Goal: Task Accomplishment & Management: Use online tool/utility

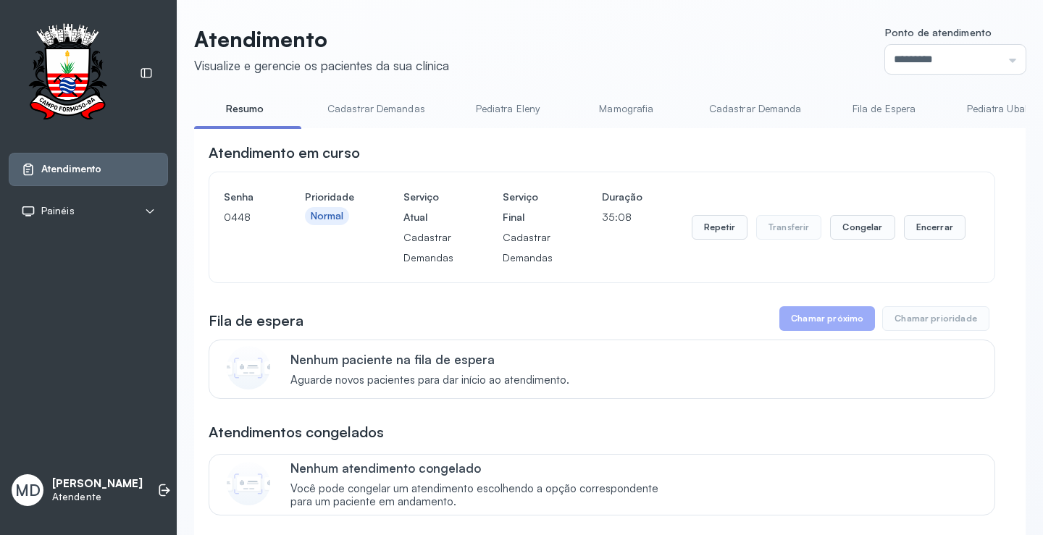
click at [806, 330] on button "Chamar próximo" at bounding box center [827, 318] width 96 height 25
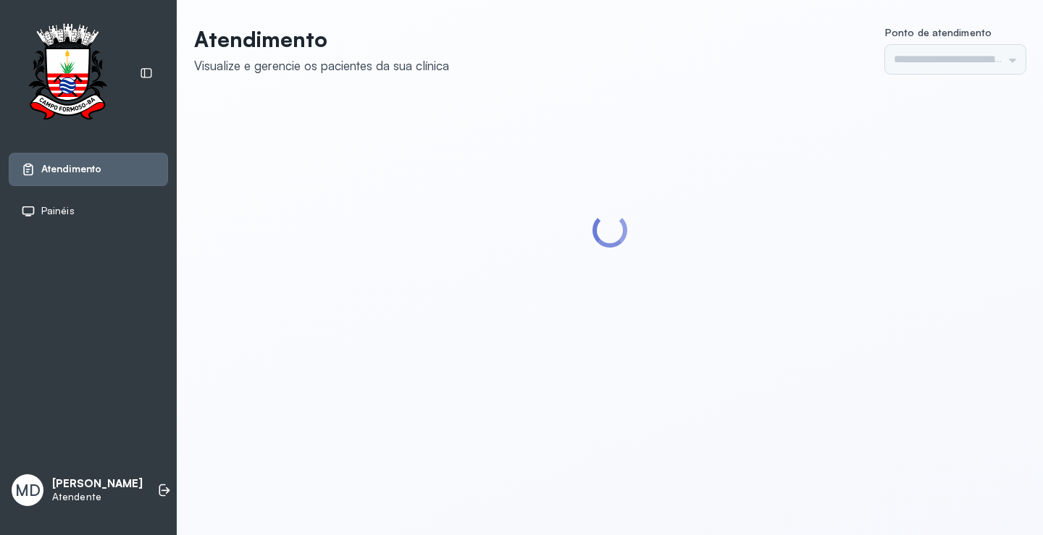
type input "*********"
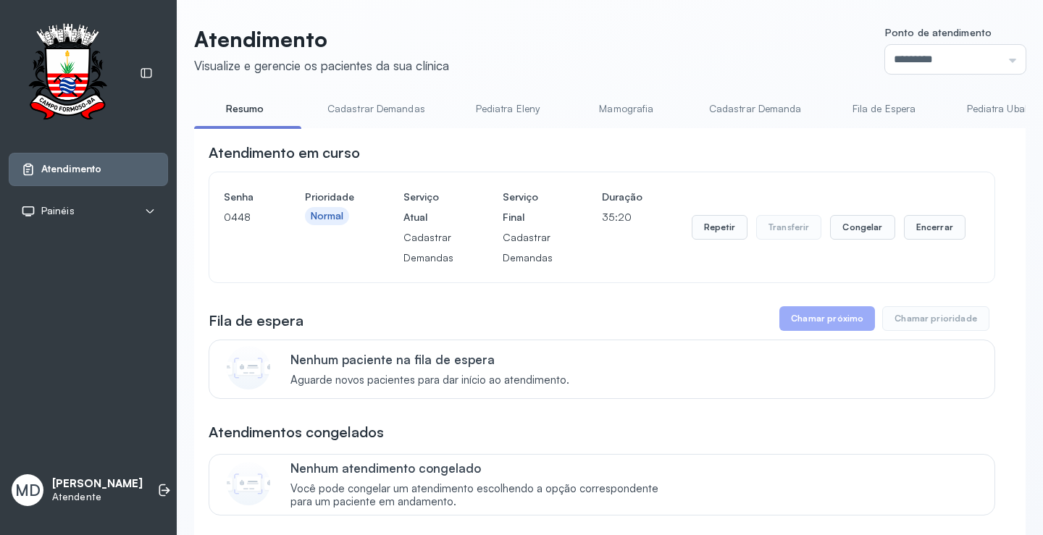
click at [838, 319] on button "Chamar próximo" at bounding box center [827, 318] width 96 height 25
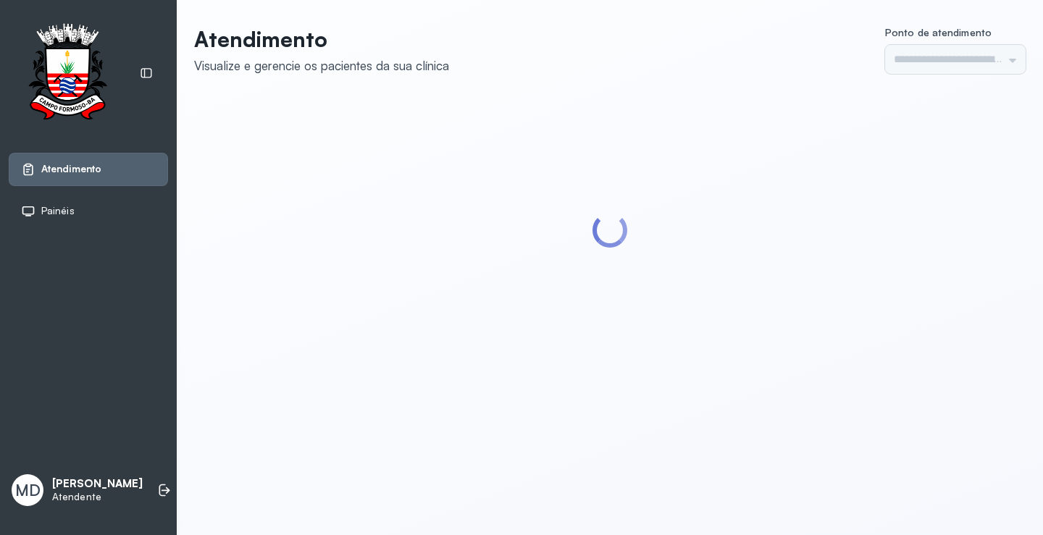
type input "*********"
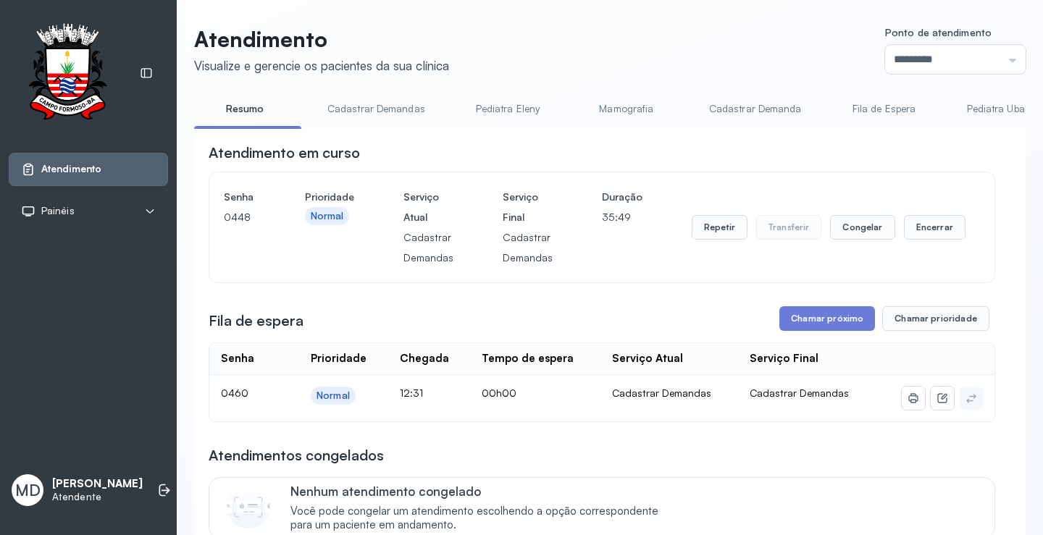
click at [838, 321] on button "Chamar próximo" at bounding box center [827, 318] width 96 height 25
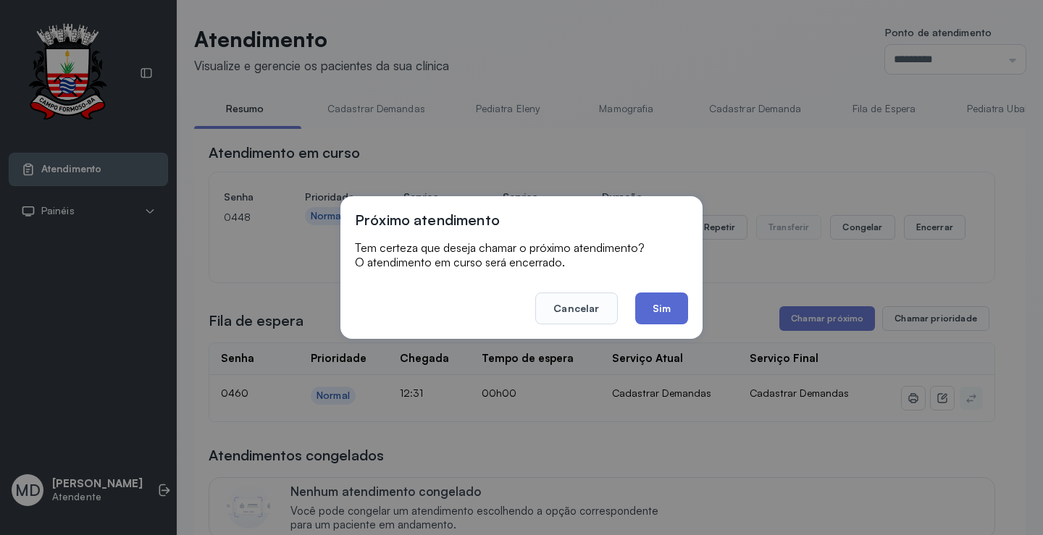
click at [658, 300] on button "Sim" at bounding box center [661, 309] width 53 height 32
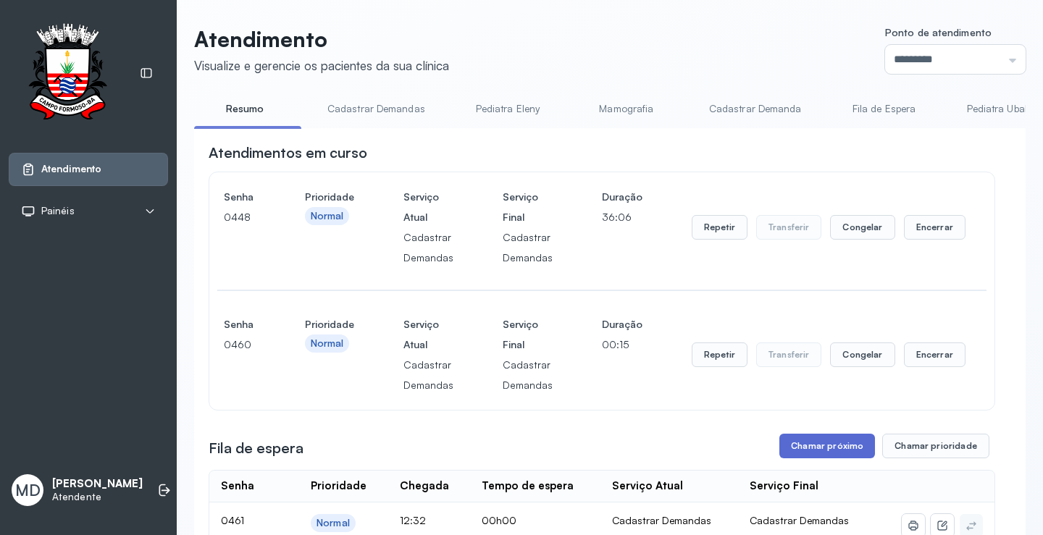
scroll to position [72, 0]
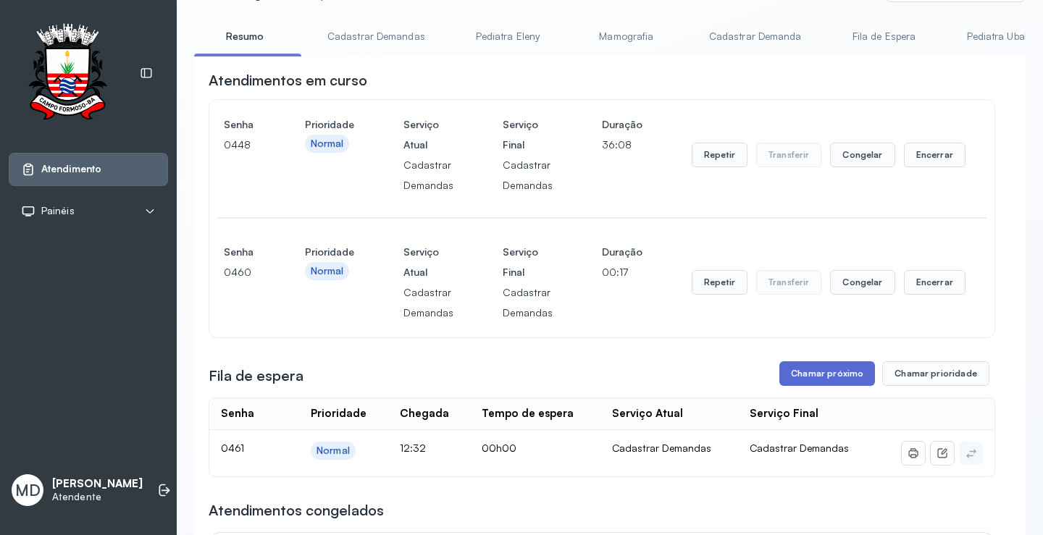
click at [818, 374] on button "Chamar próximo" at bounding box center [827, 373] width 96 height 25
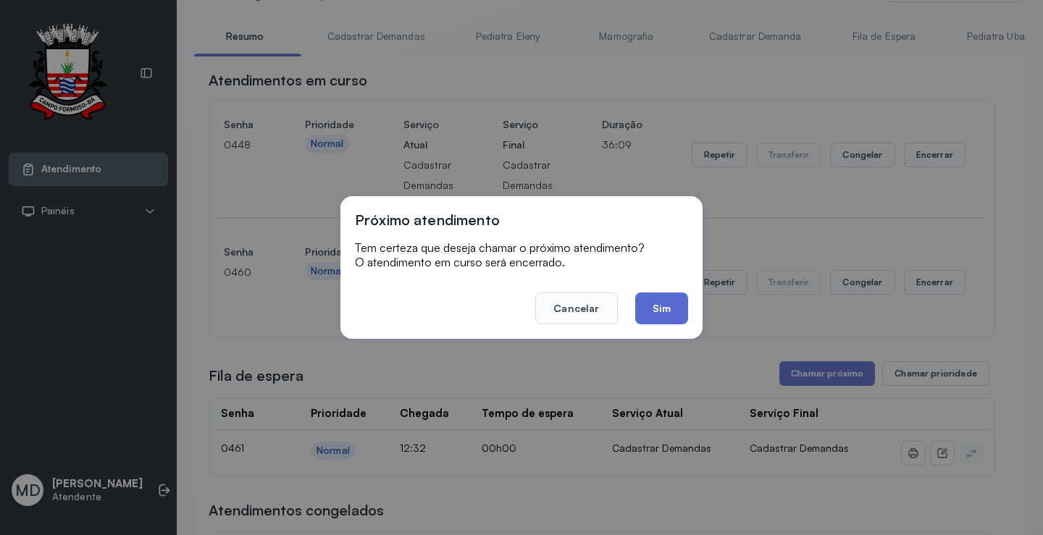
click at [663, 311] on button "Sim" at bounding box center [661, 309] width 53 height 32
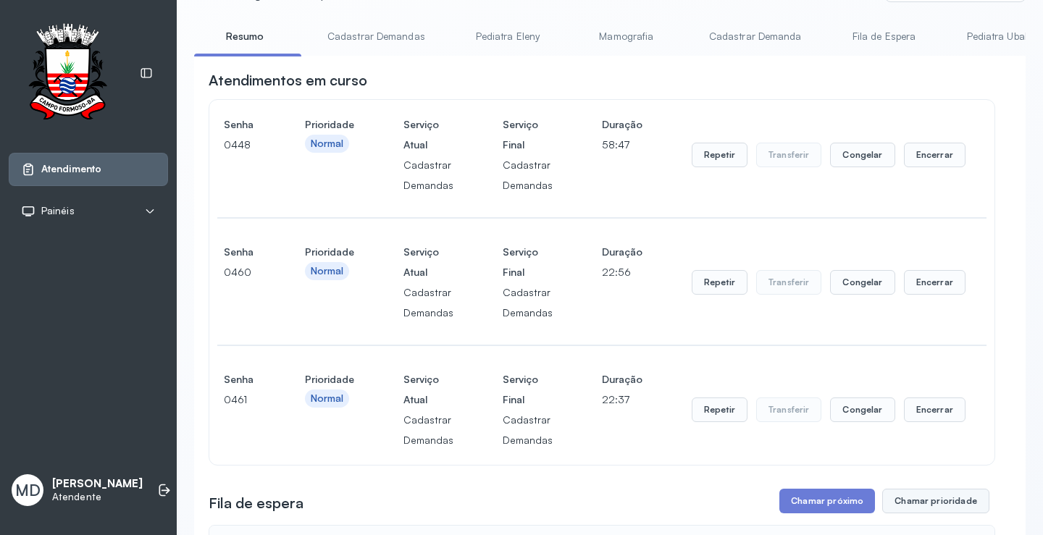
scroll to position [145, 0]
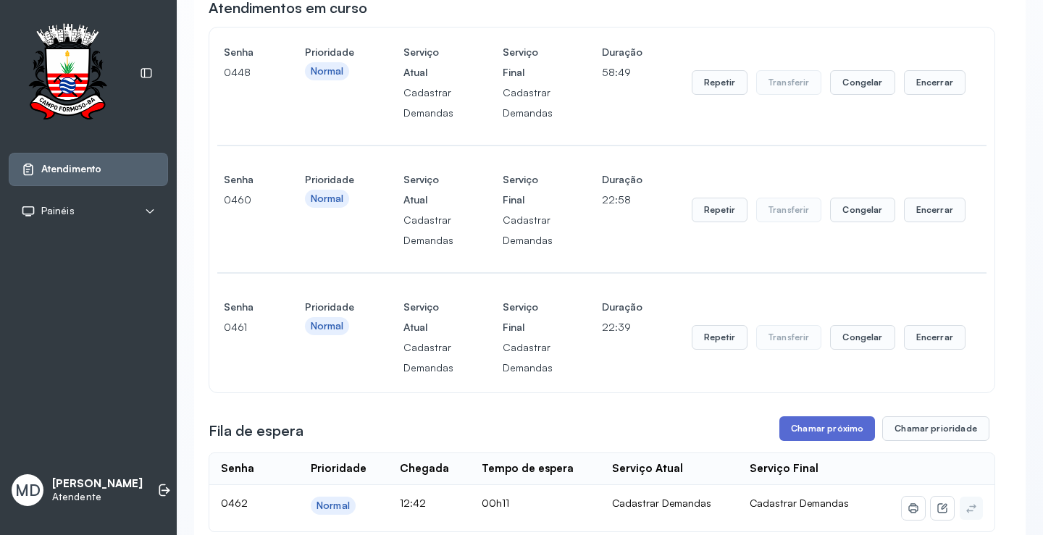
click at [847, 427] on button "Chamar próximo" at bounding box center [827, 428] width 96 height 25
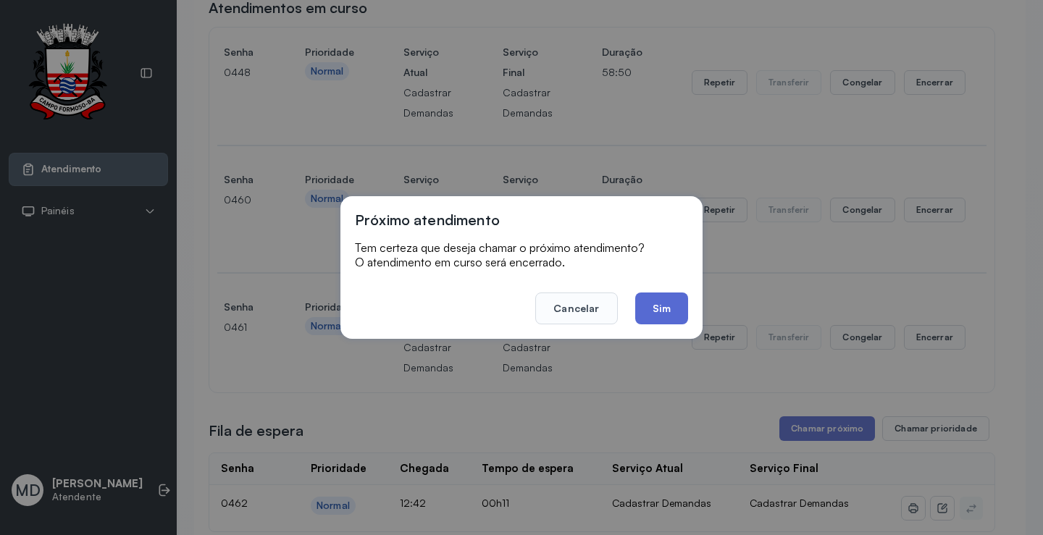
click at [667, 309] on button "Sim" at bounding box center [661, 309] width 53 height 32
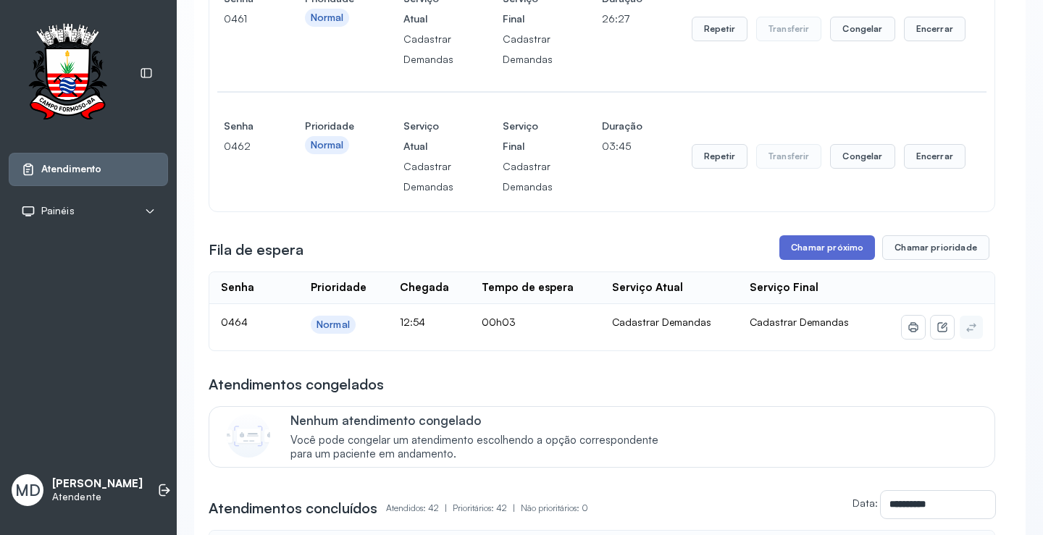
scroll to position [435, 0]
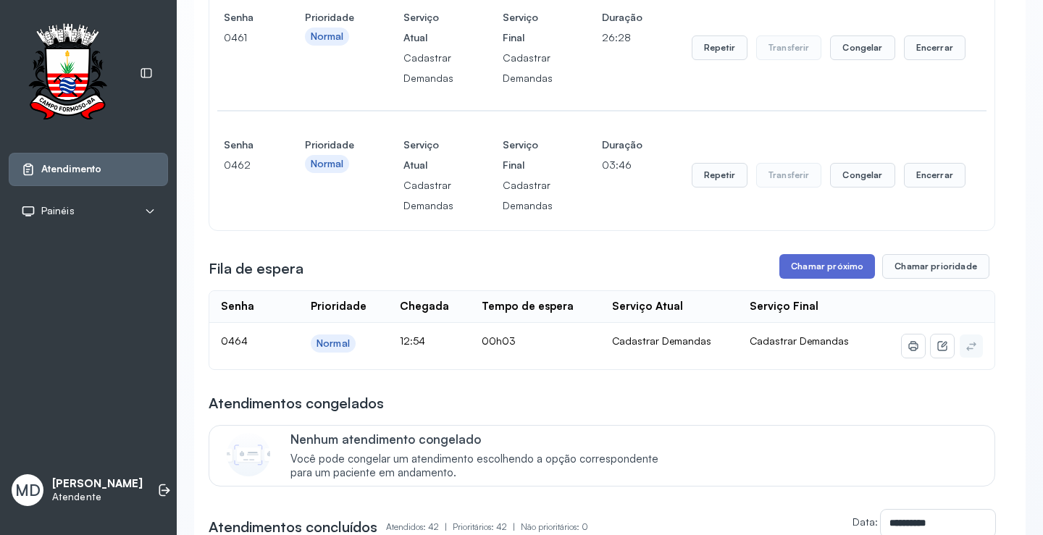
click at [829, 275] on button "Chamar próximo" at bounding box center [827, 266] width 96 height 25
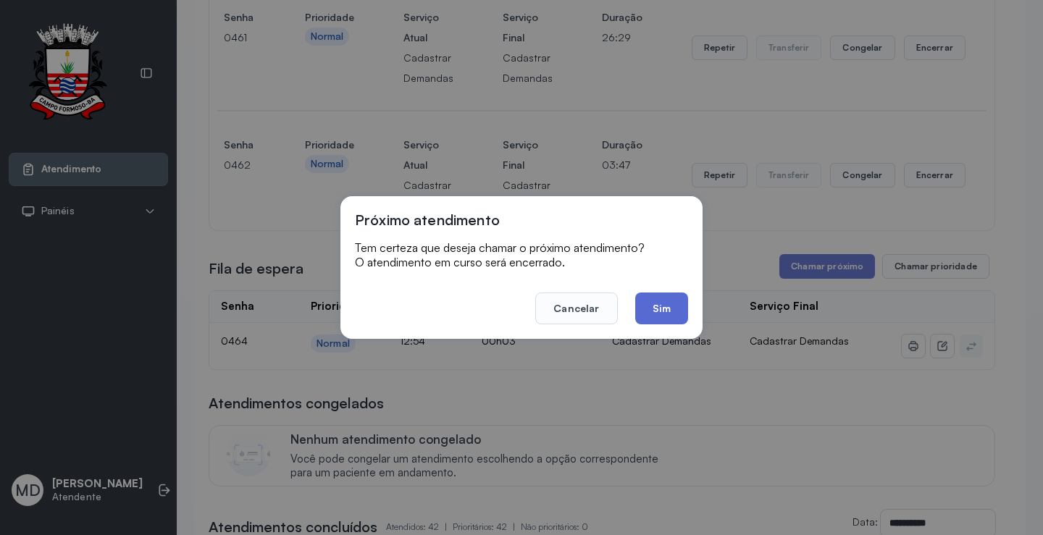
click at [655, 300] on button "Sim" at bounding box center [661, 309] width 53 height 32
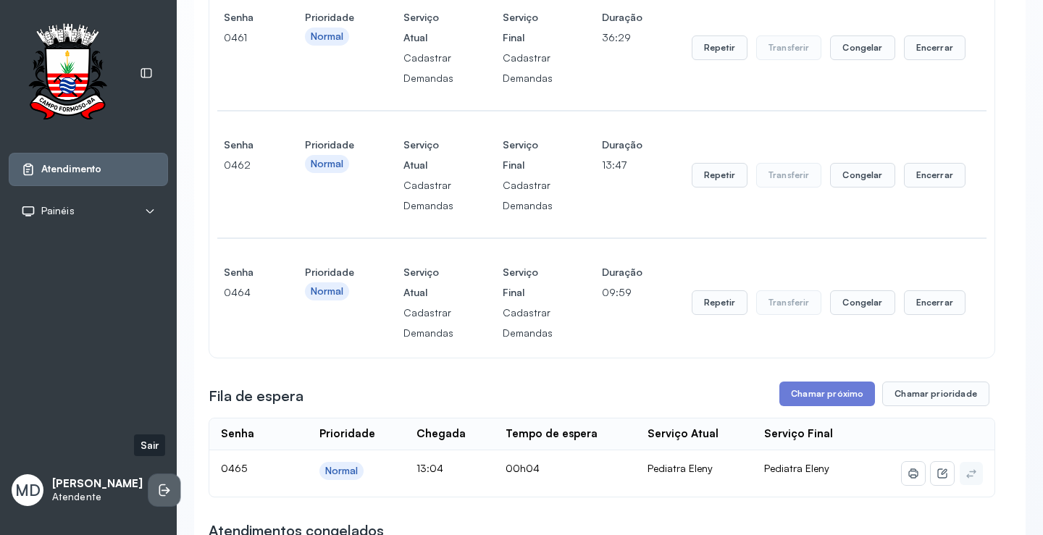
click at [157, 483] on icon at bounding box center [164, 490] width 14 height 14
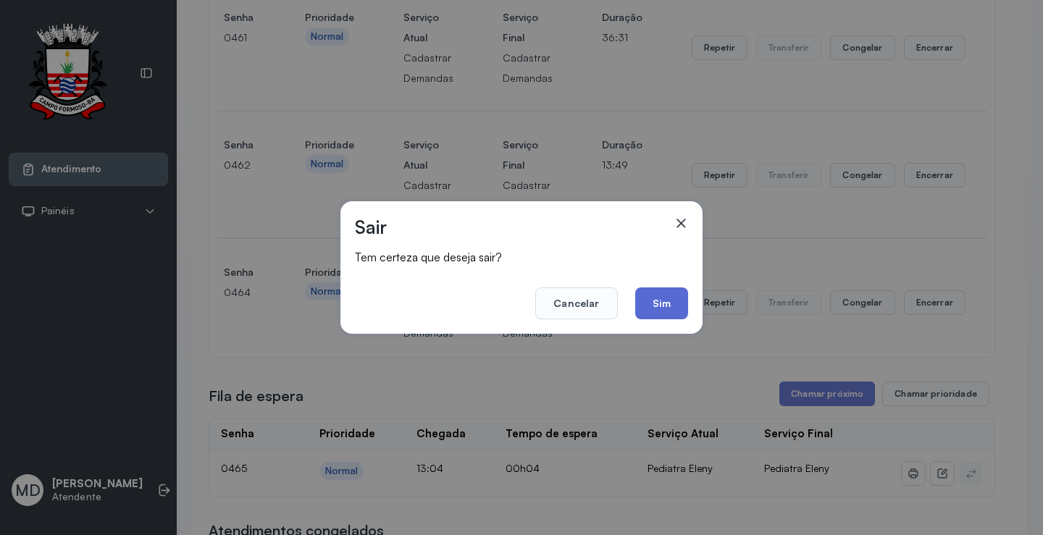
click at [663, 299] on button "Sim" at bounding box center [661, 304] width 53 height 32
